Goal: Information Seeking & Learning: Learn about a topic

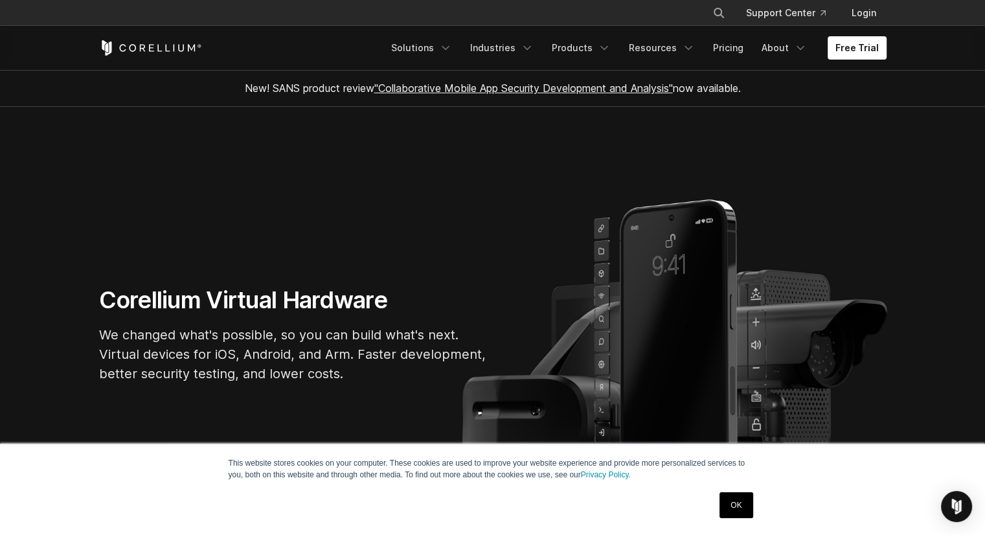
click at [730, 498] on link "OK" at bounding box center [735, 505] width 33 height 26
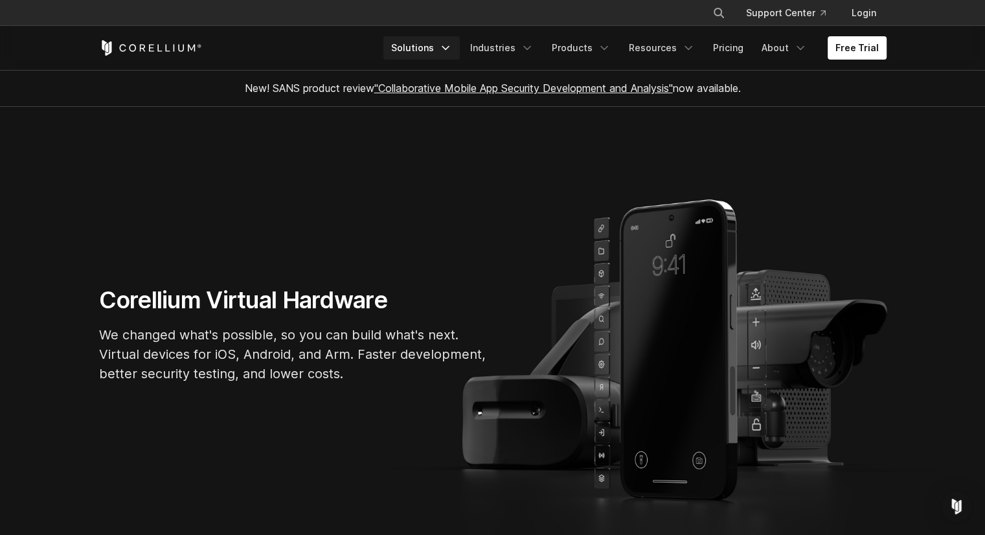
click at [450, 47] on icon "Navigation Menu" at bounding box center [445, 47] width 13 height 13
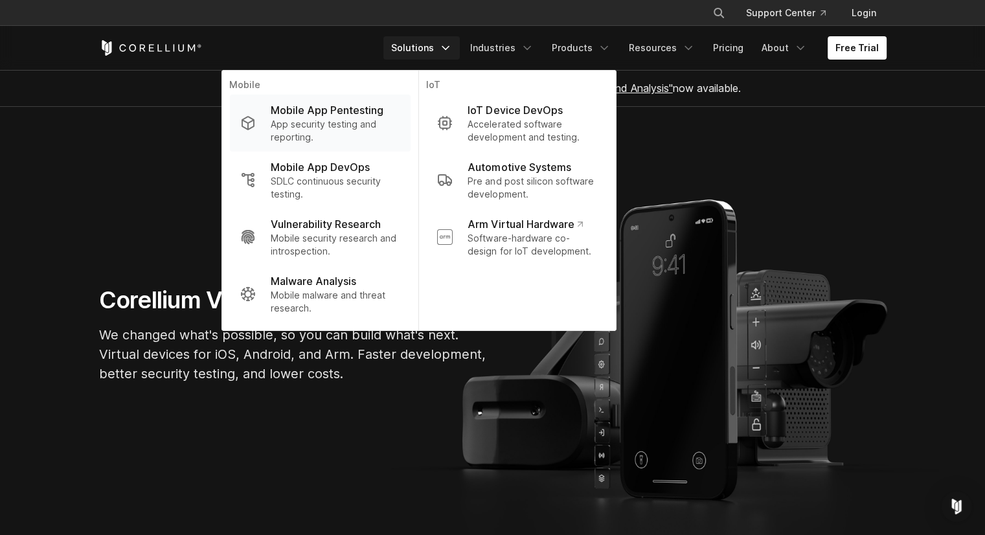
click at [372, 104] on p "Mobile App Pentesting" at bounding box center [327, 110] width 113 height 16
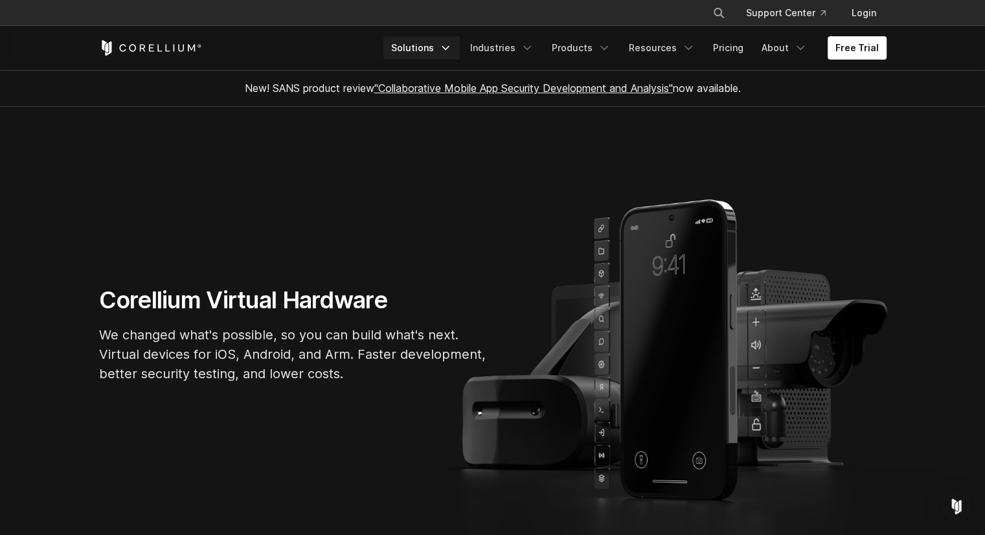
click at [452, 43] on icon "Navigation Menu" at bounding box center [445, 47] width 13 height 13
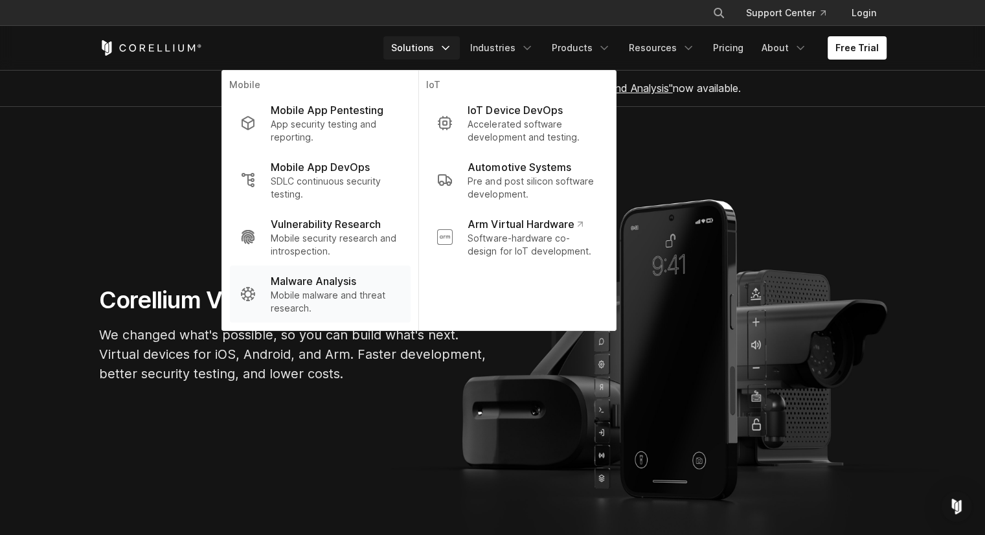
click at [370, 280] on div "Malware Analysis" at bounding box center [335, 281] width 129 height 16
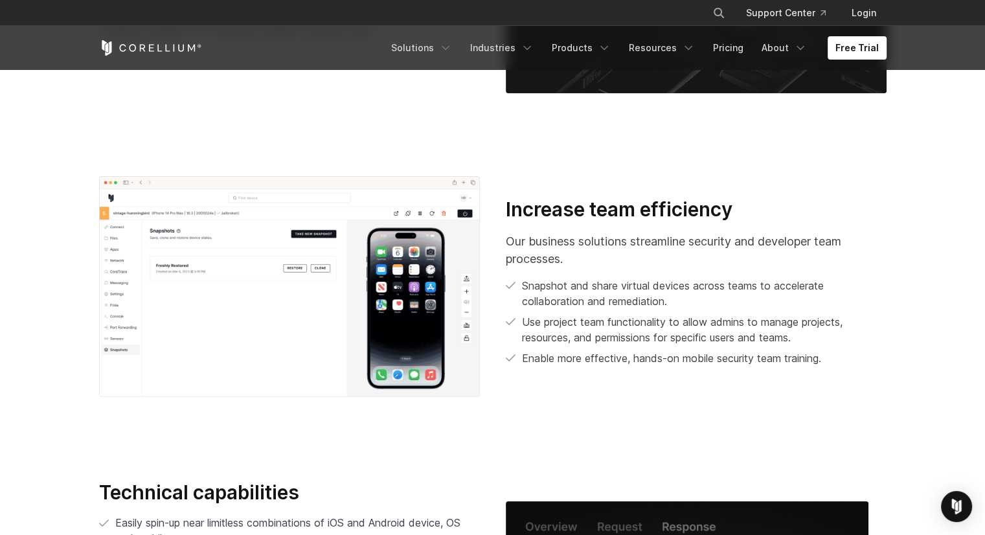
scroll to position [2265, 0]
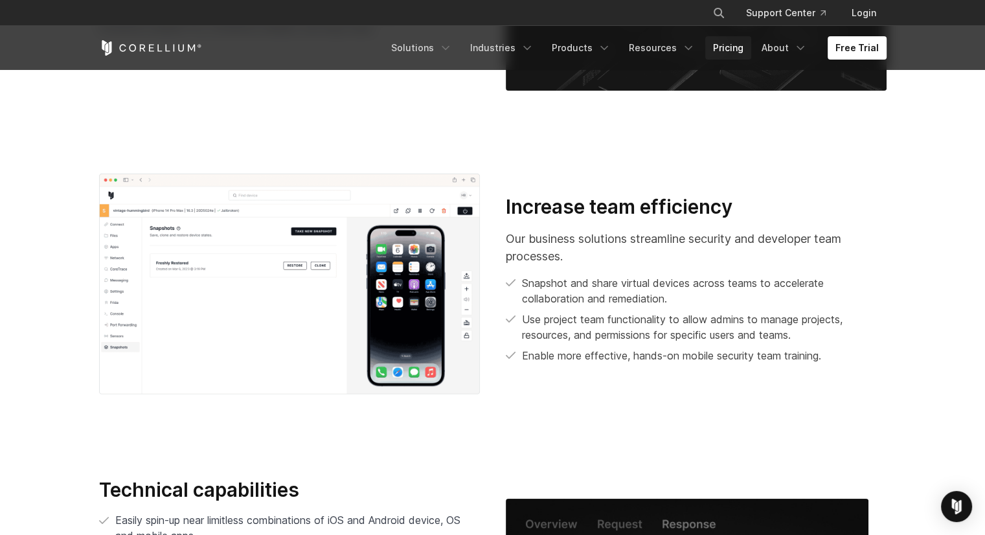
click at [733, 46] on link "Pricing" at bounding box center [728, 47] width 46 height 23
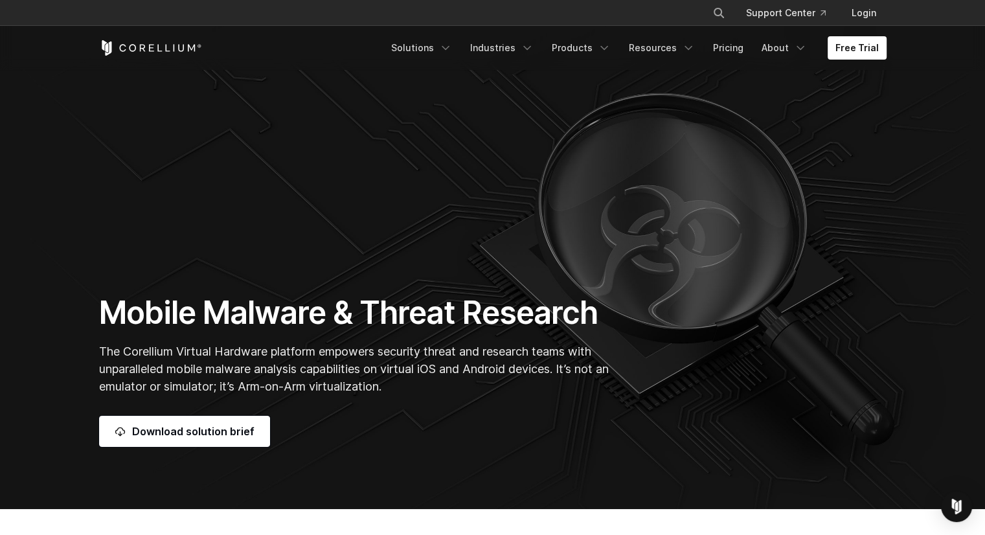
scroll to position [98, 0]
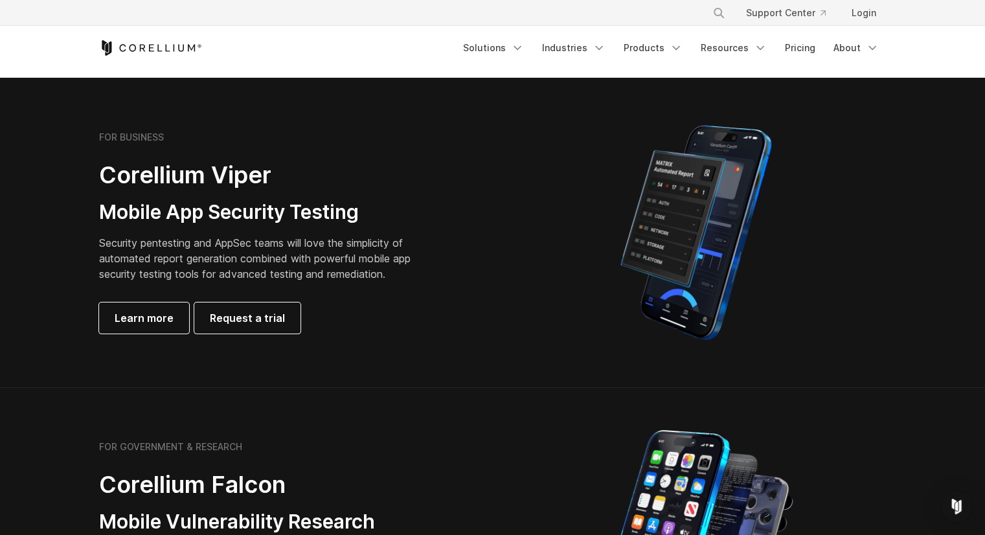
scroll to position [258, 0]
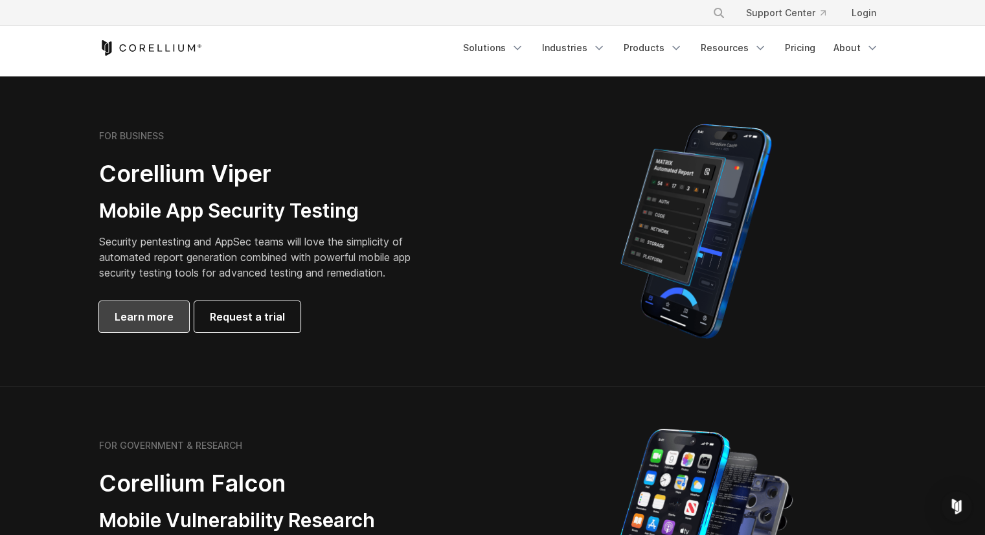
click at [146, 313] on span "Learn more" at bounding box center [144, 317] width 59 height 16
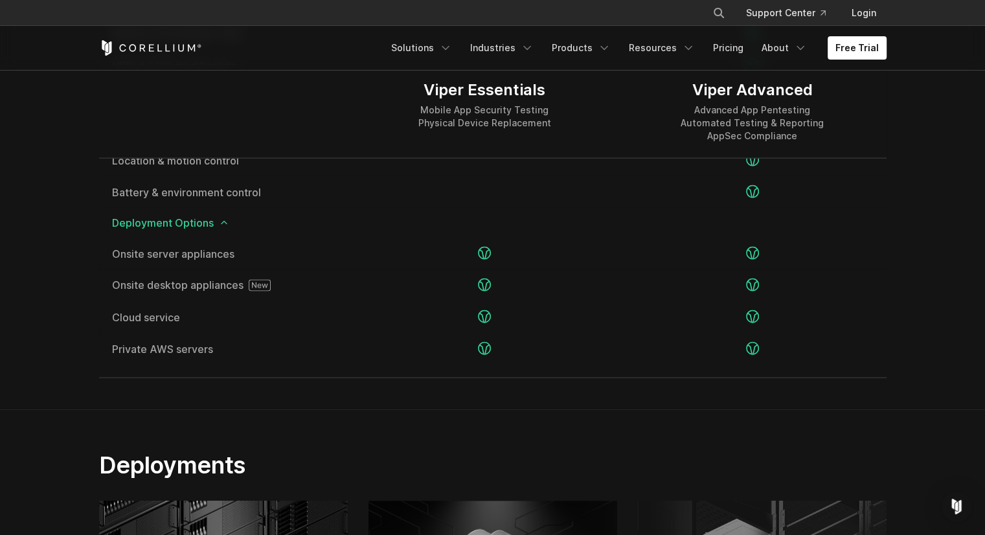
scroll to position [2584, 0]
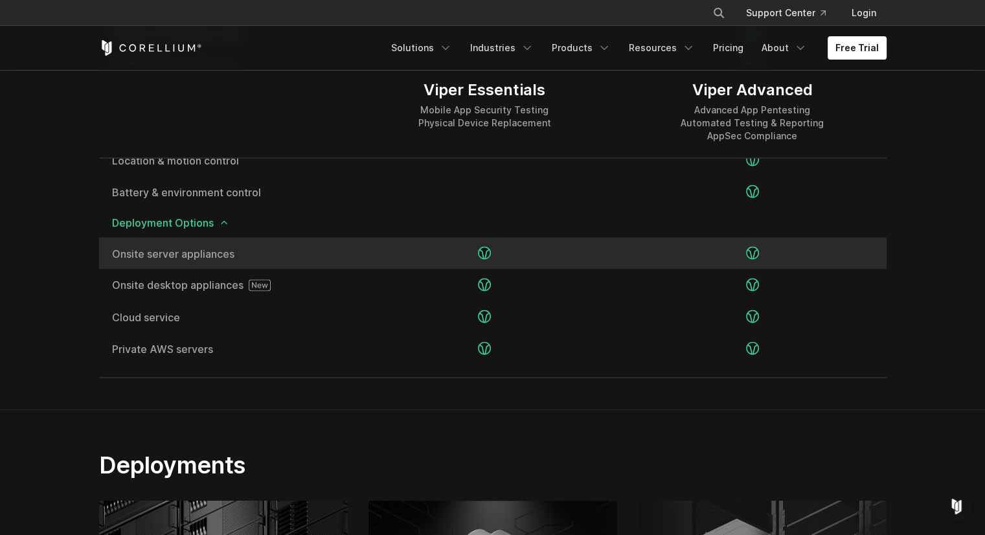
drag, startPoint x: 259, startPoint y: 254, endPoint x: 106, endPoint y: 248, distance: 153.5
click at [106, 248] on div "Onsite server appliances" at bounding box center [225, 254] width 252 height 32
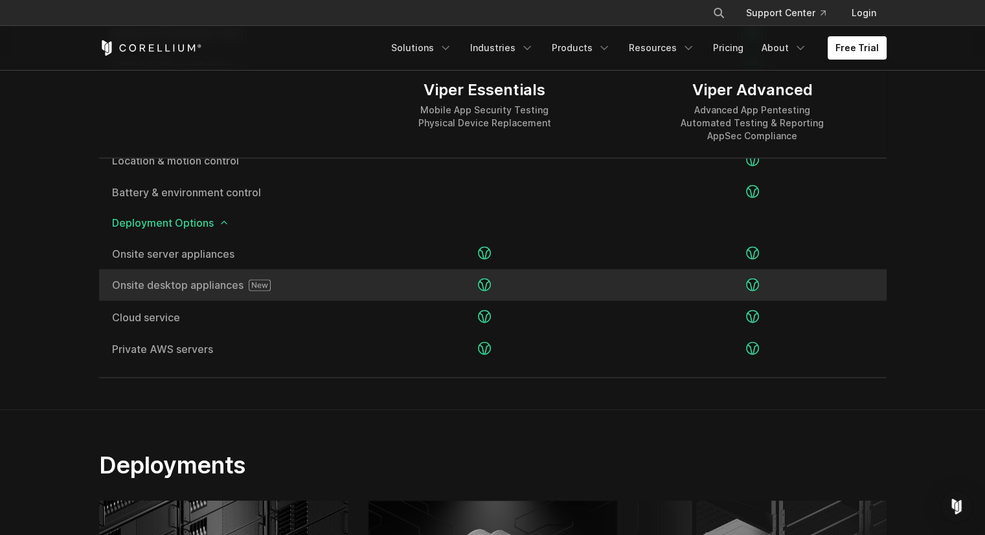
click at [260, 283] on icon at bounding box center [260, 286] width 22 height 12
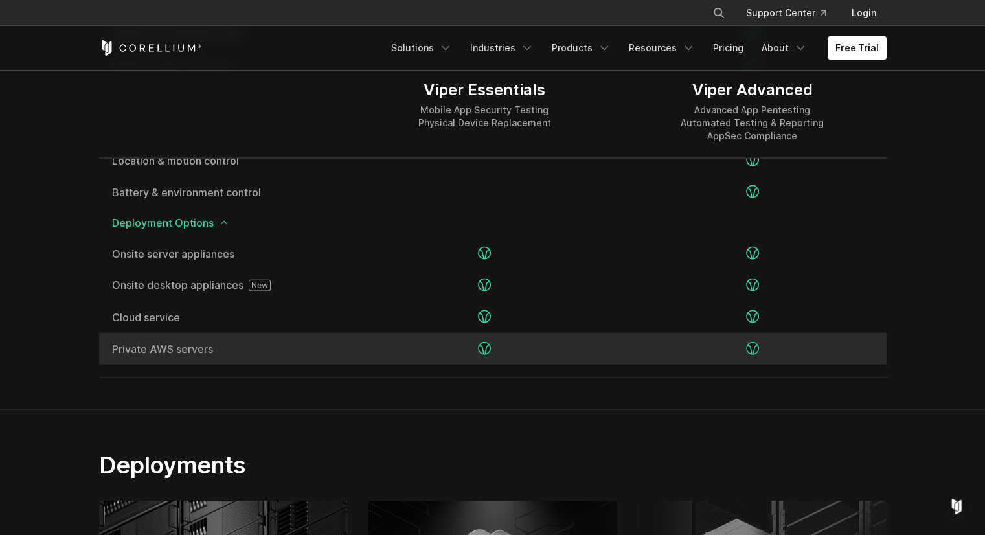
scroll to position [2524, 0]
